Goal: Transaction & Acquisition: Purchase product/service

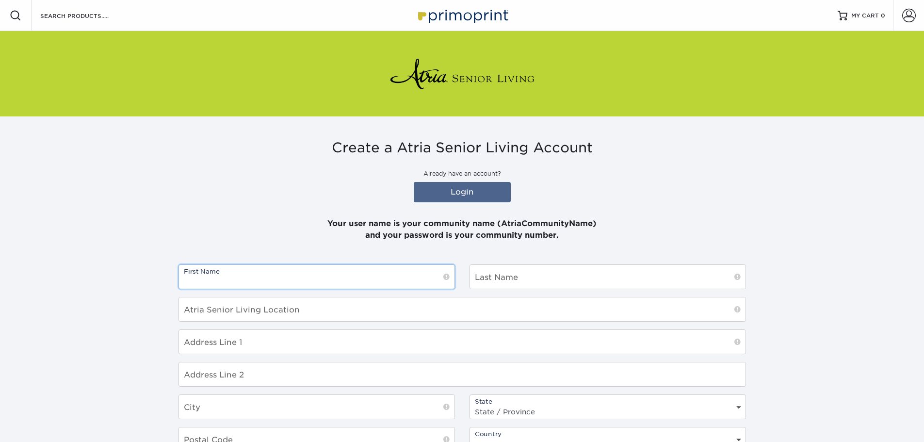
click at [424, 273] on input "text" at bounding box center [316, 277] width 275 height 24
click at [354, 285] on input "text" at bounding box center [316, 277] width 275 height 24
type input "[PERSON_NAME]"
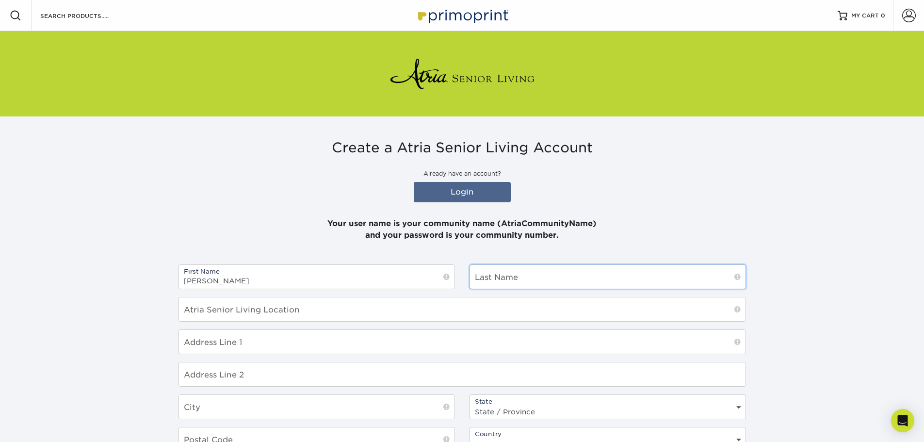
type input "Puppolo"
type input "6 Windfield lane"
type input "Troy"
select select "NY"
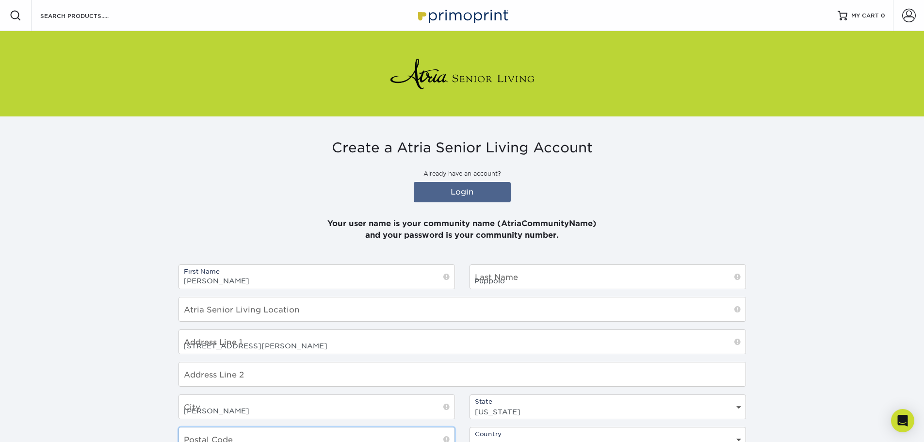
type input "12180"
select select "US"
type input "jeffreyengel66@gmail.com"
type input "5184383890"
drag, startPoint x: 569, startPoint y: 285, endPoint x: 458, endPoint y: 261, distance: 113.6
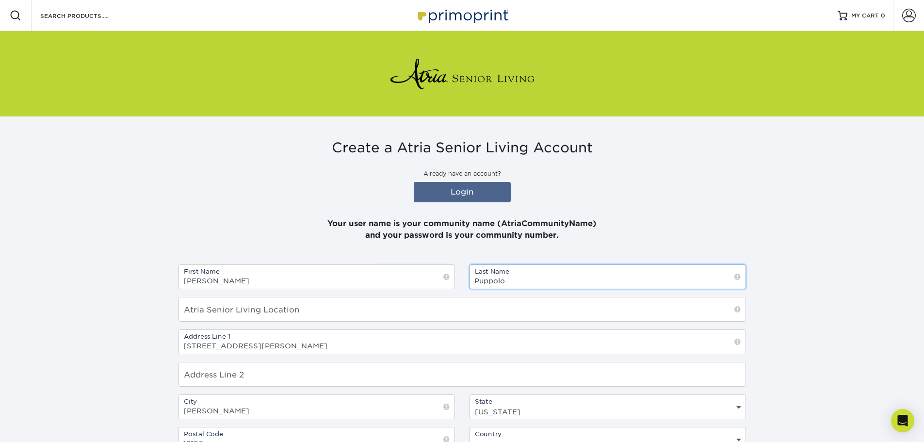
click at [457, 284] on div "First Name Jeffrey Last Name Puppolo Atria Senior Living Location Address Line …" at bounding box center [462, 394] width 582 height 260
type input "Engel"
drag, startPoint x: 285, startPoint y: 338, endPoint x: 119, endPoint y: 350, distance: 166.3
click at [119, 350] on section "Create a Atria Senior Living Account Already have an account? Login Your user n…" at bounding box center [462, 367] width 924 height 503
paste input "339 Gifford St, Falmouth, MA 02540"
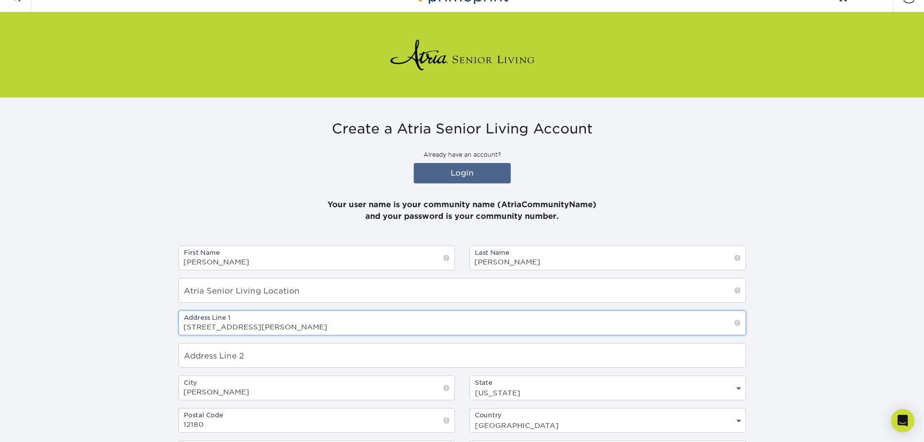
scroll to position [48, 0]
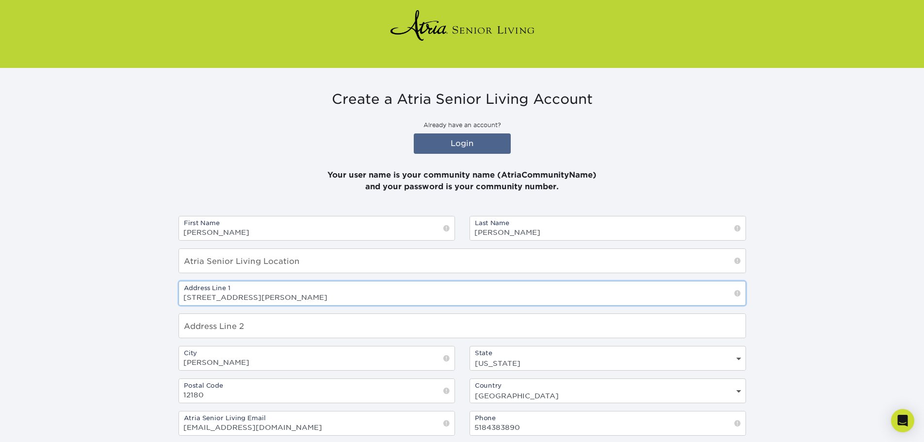
type input "339 Gifford St, Falmouth, MA 02540"
drag, startPoint x: 210, startPoint y: 363, endPoint x: 158, endPoint y: 361, distance: 52.4
click at [158, 361] on section "Create a Atria Senior Living Account Already have an account? Login Your user n…" at bounding box center [462, 319] width 924 height 503
type input "Falmouth"
select select "MA"
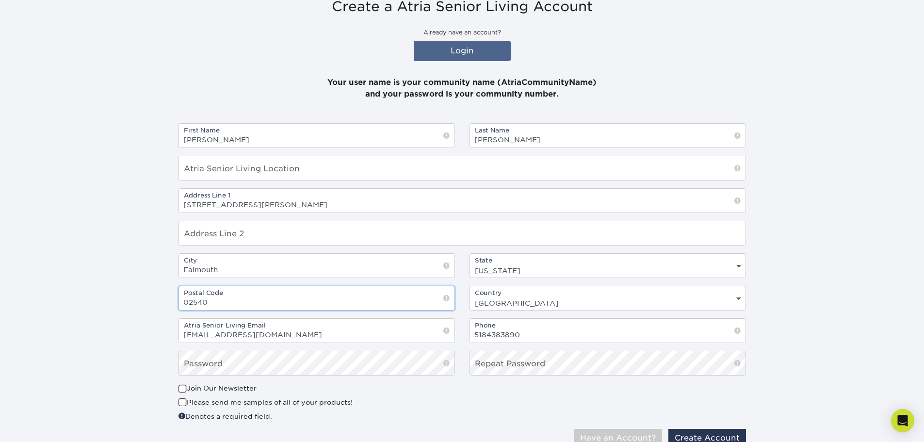
scroll to position [145, 0]
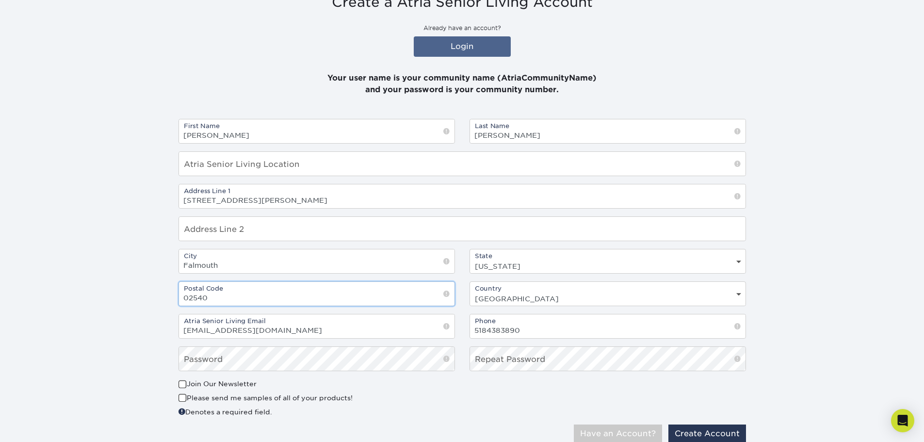
type input "02540"
click at [207, 328] on input "jeffreyengel66@gmail.com" at bounding box center [316, 326] width 275 height 24
drag, startPoint x: 284, startPoint y: 332, endPoint x: 238, endPoint y: 331, distance: 46.1
click at [238, 331] on input "jeffrey.engel66@gmail.com" at bounding box center [316, 326] width 275 height 24
type input "jeffrey.engel66@"
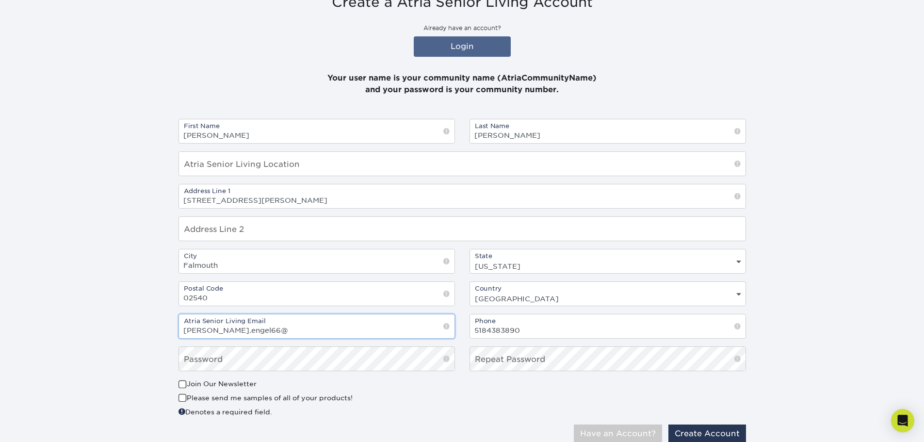
click at [271, 324] on input "jeffrey.engel66@" at bounding box center [316, 326] width 275 height 24
drag, startPoint x: 271, startPoint y: 324, endPoint x: 167, endPoint y: 327, distance: 104.3
click at [175, 328] on div "Atria Senior Living Email jeffrey.engel66@" at bounding box center [316, 326] width 291 height 25
paste input "[PERSON_NAME][EMAIL_ADDRESS][PERSON_NAME][DOMAIN_NAME]"
type input "[PERSON_NAME][EMAIL_ADDRESS][PERSON_NAME][DOMAIN_NAME]"
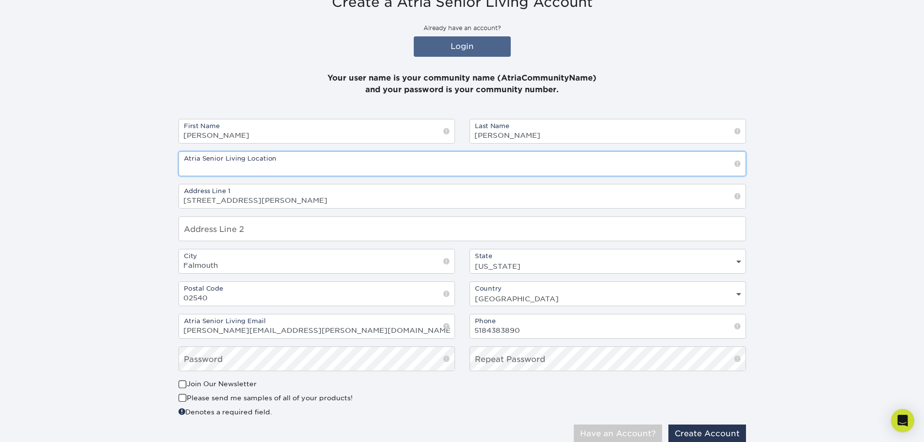
drag, startPoint x: 316, startPoint y: 173, endPoint x: 312, endPoint y: 167, distance: 7.0
click at [313, 169] on input "text" at bounding box center [462, 164] width 566 height 24
click at [192, 161] on input "text" at bounding box center [462, 164] width 566 height 24
paste input "Atria Woodbriar Park"
type input "Atria Woodbriar Park"
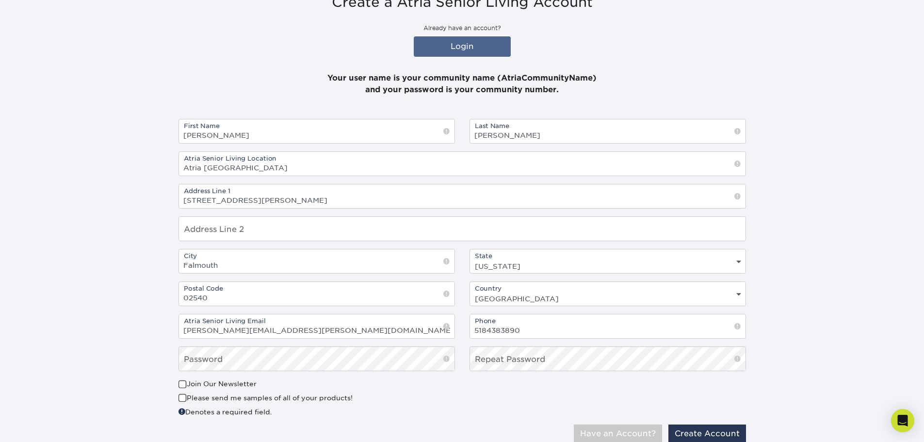
click at [600, 84] on p "Your user name is your community name (AtriaCommunityName) and your password is…" at bounding box center [461, 78] width 567 height 35
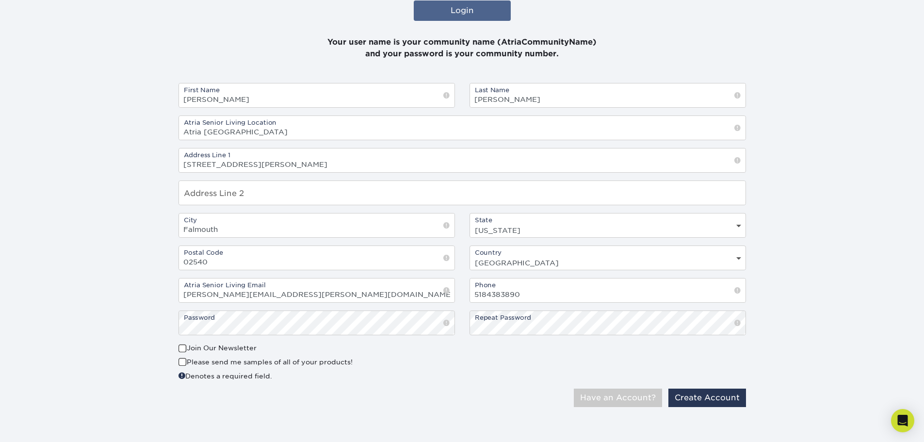
click at [179, 350] on span at bounding box center [182, 348] width 8 height 9
click at [0, 0] on input "Join Our Newsletter" at bounding box center [0, 0] width 0 height 0
click at [712, 390] on button "Create Account" at bounding box center [707, 397] width 78 height 18
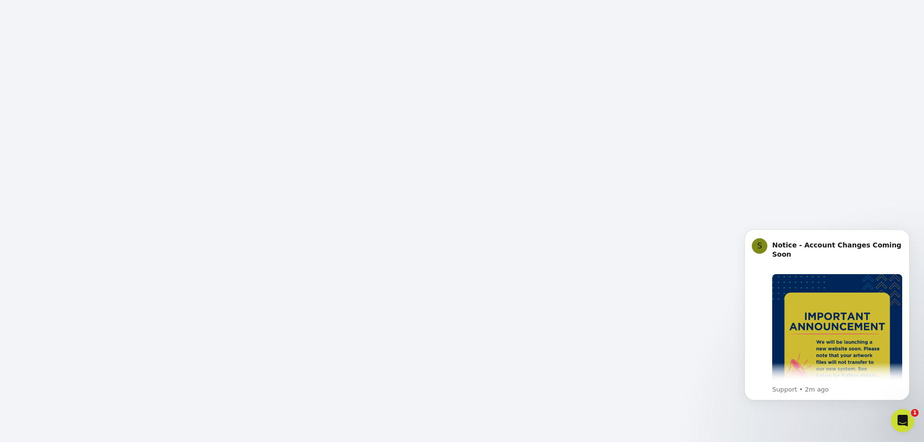
scroll to position [130, 0]
click at [907, 232] on icon "Dismiss notification" at bounding box center [905, 231] width 3 height 3
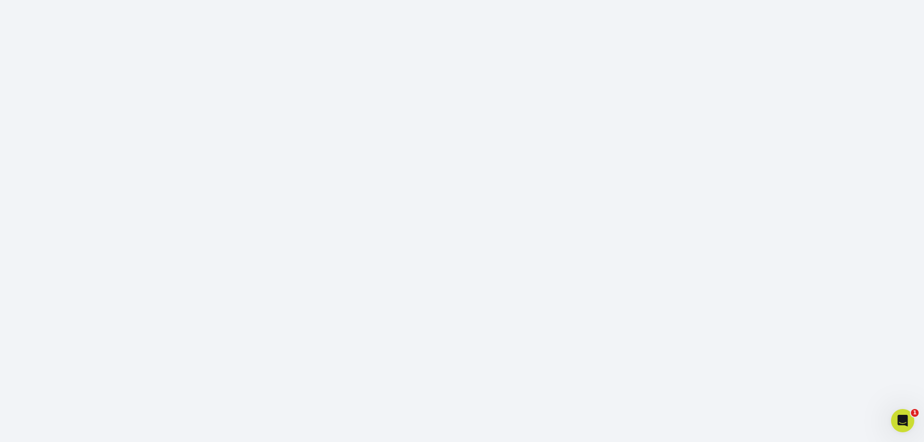
scroll to position [16, 0]
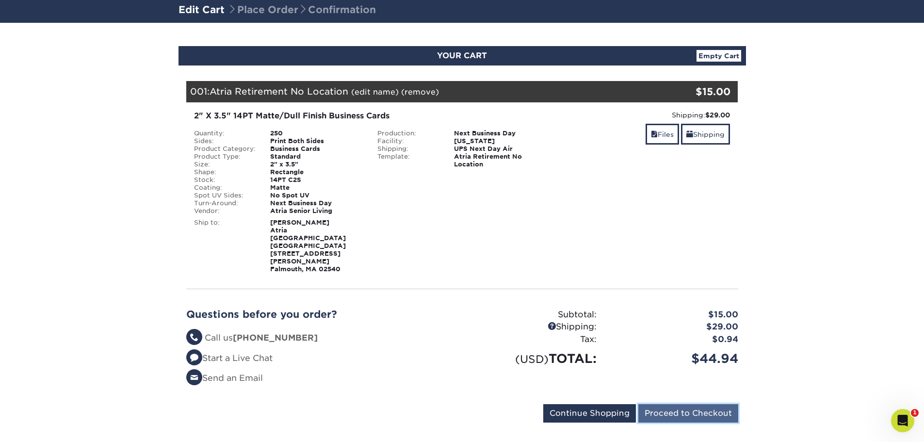
click at [700, 404] on input "Proceed to Checkout" at bounding box center [688, 413] width 100 height 18
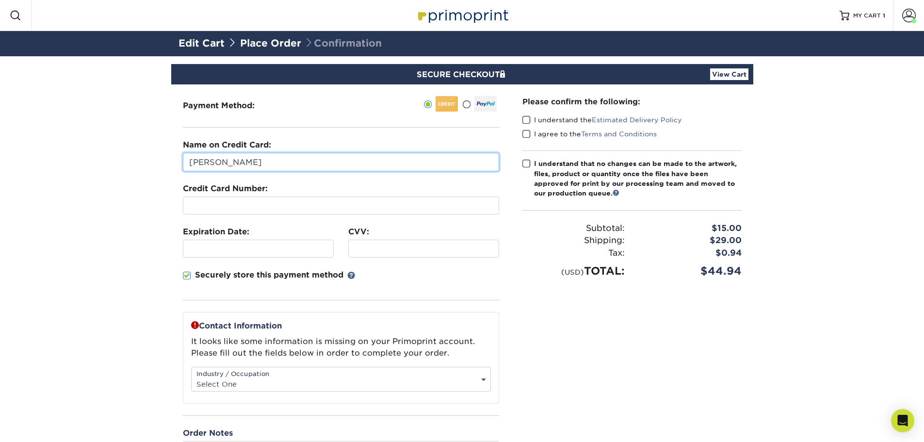
click at [327, 167] on input "[PERSON_NAME]" at bounding box center [341, 162] width 316 height 18
click at [289, 198] on div at bounding box center [341, 205] width 316 height 18
click at [279, 242] on div at bounding box center [258, 249] width 151 height 18
click at [286, 213] on div at bounding box center [341, 205] width 316 height 18
click at [274, 211] on div at bounding box center [341, 205] width 316 height 18
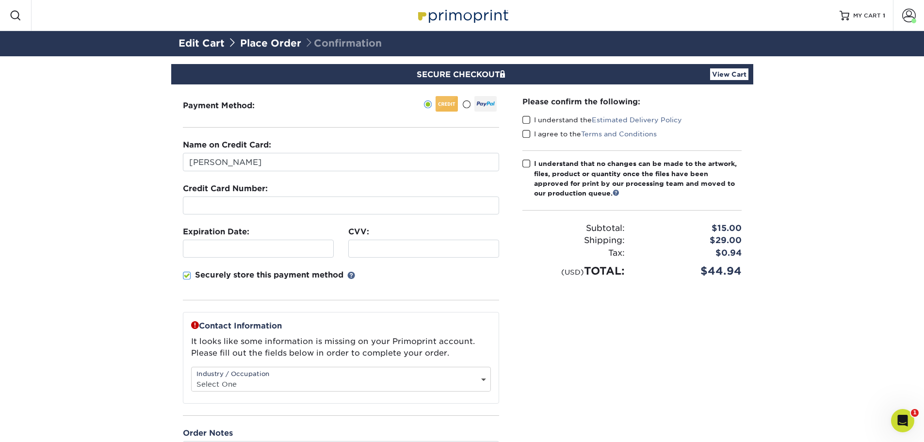
click at [263, 257] on div at bounding box center [258, 249] width 151 height 18
click at [384, 254] on div at bounding box center [423, 249] width 151 height 18
click at [527, 118] on span at bounding box center [526, 119] width 8 height 9
click at [0, 0] on input "I understand the Estimated Delivery Policy" at bounding box center [0, 0] width 0 height 0
click at [527, 134] on span at bounding box center [526, 133] width 8 height 9
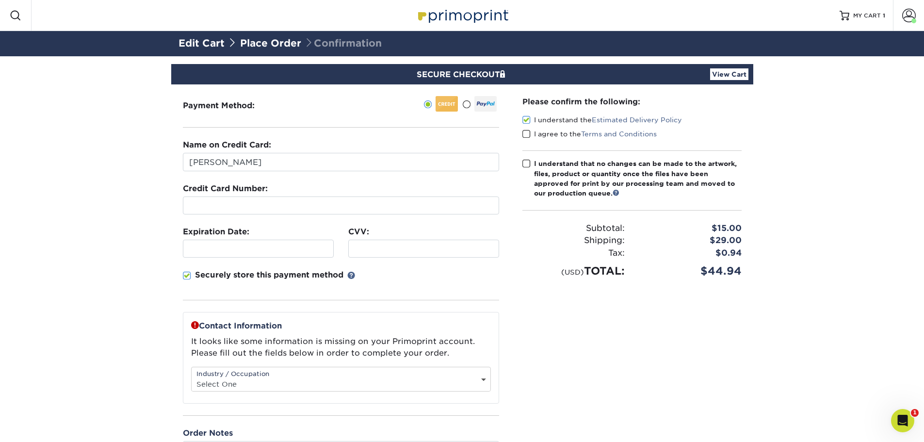
click at [0, 0] on input "I agree to the Terms and Conditions" at bounding box center [0, 0] width 0 height 0
click at [527, 166] on span at bounding box center [526, 163] width 8 height 9
click at [0, 0] on input "I understand that no changes can be made to the artwork, files, product or quan…" at bounding box center [0, 0] width 0 height 0
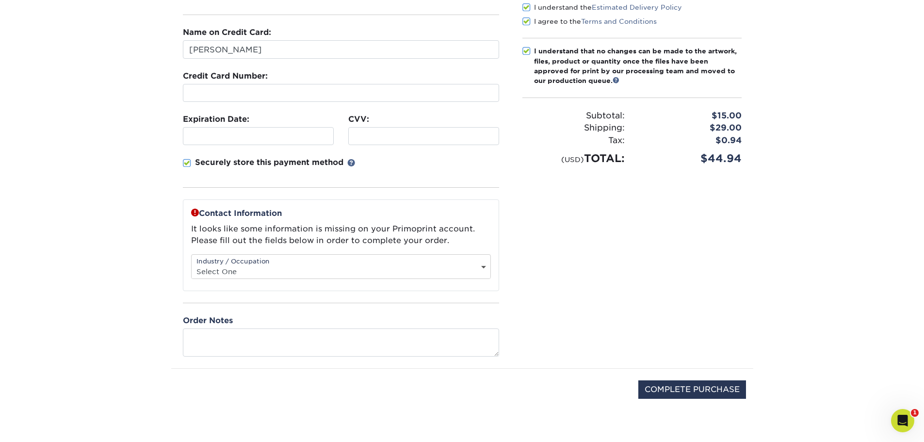
scroll to position [114, 0]
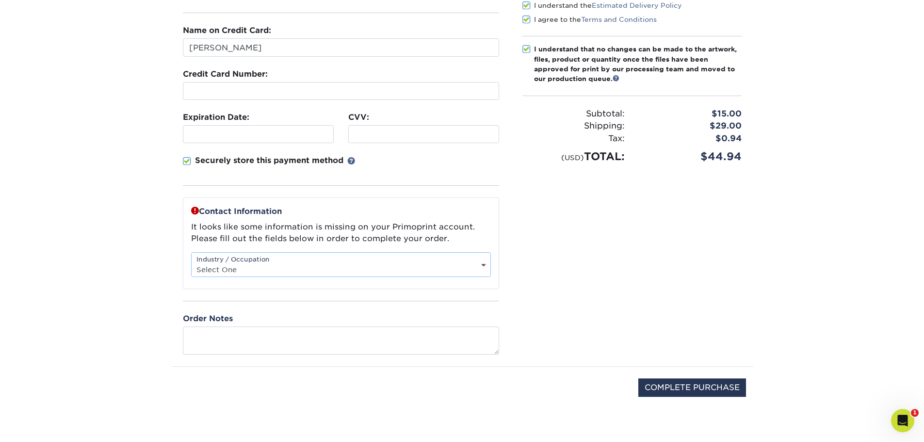
click at [475, 265] on select "Select One Administrative Executive Human Resources Construction Education Ente…" at bounding box center [341, 269] width 299 height 14
select select "10"
click at [192, 262] on select "Select One Administrative Executive Human Resources Construction Education Ente…" at bounding box center [341, 269] width 299 height 14
click at [732, 390] on input "COMPLETE PURCHASE" at bounding box center [692, 387] width 108 height 18
type input "PROCESSING, PLEASE WAIT..."
